Goal: Transaction & Acquisition: Subscribe to service/newsletter

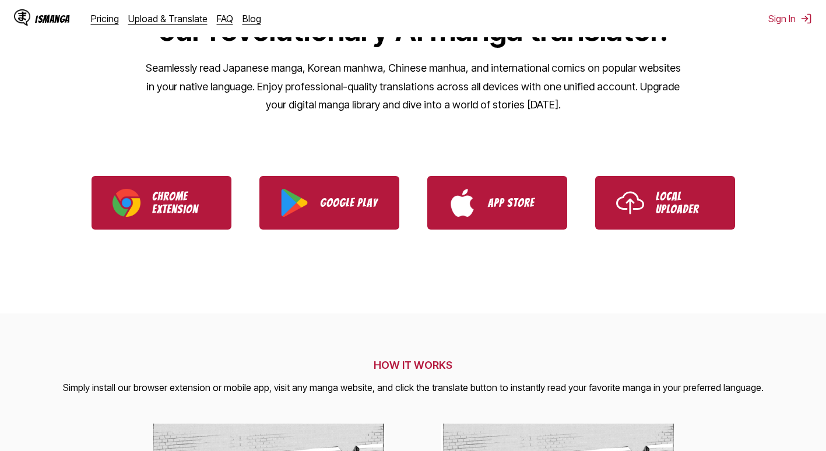
scroll to position [466, 0]
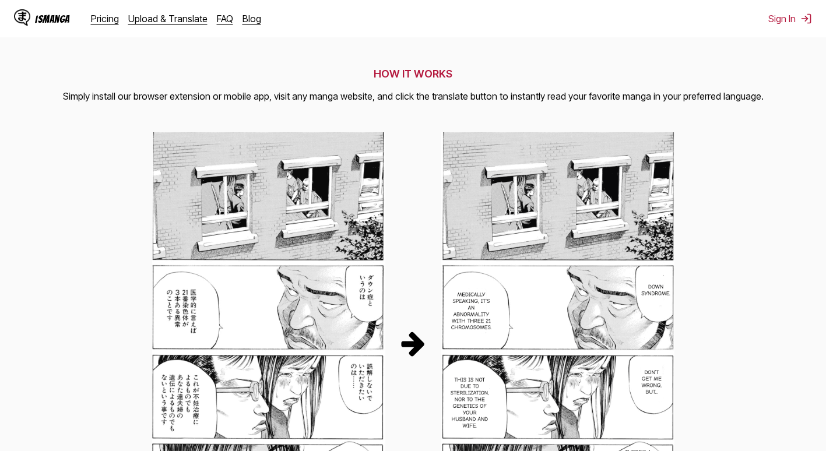
click at [334, 222] on img at bounding box center [268, 343] width 233 height 422
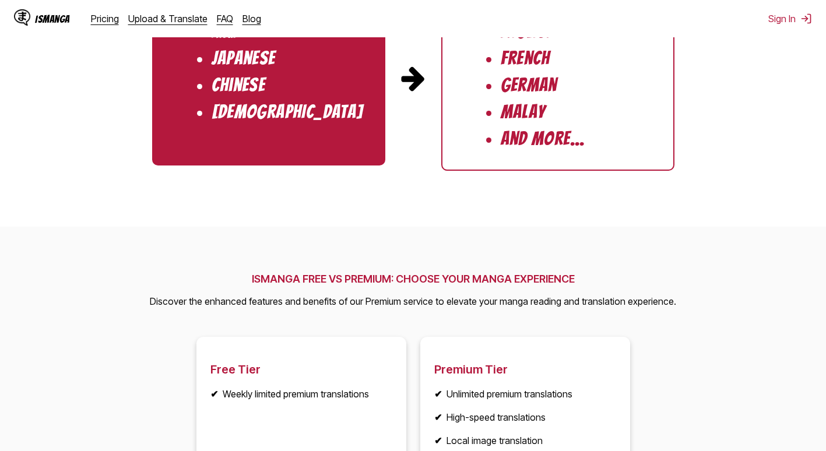
scroll to position [1107, 0]
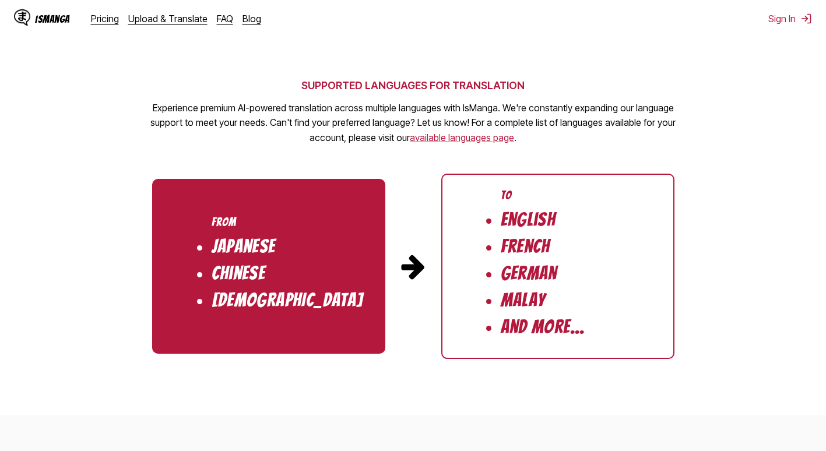
click at [233, 252] on li "Japanese" at bounding box center [244, 247] width 64 height 20
click at [462, 138] on link "available languages page" at bounding box center [462, 138] width 104 height 12
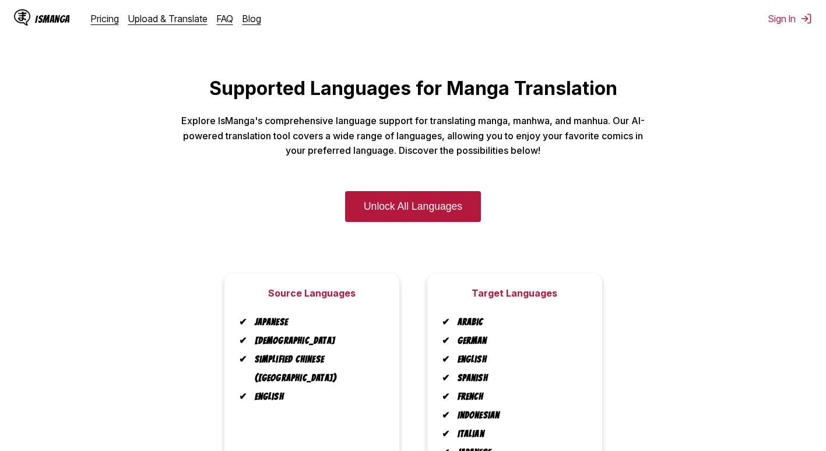
click at [112, 24] on div "IsManga Pricing Upload & Translate FAQ Blog" at bounding box center [142, 18] width 256 height 37
click at [109, 24] on div "IsManga Pricing Upload & Translate FAQ Blog" at bounding box center [142, 18] width 256 height 37
drag, startPoint x: 109, startPoint y: 24, endPoint x: 103, endPoint y: 20, distance: 7.5
click at [103, 20] on link "Pricing" at bounding box center [105, 19] width 28 height 12
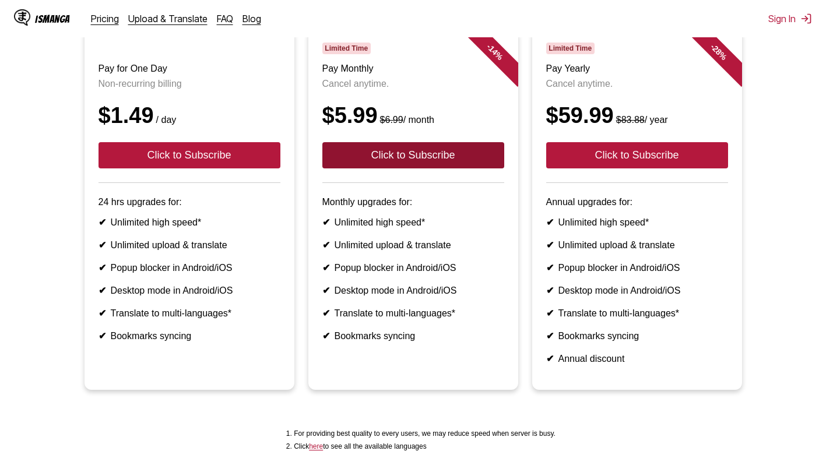
scroll to position [175, 0]
